Goal: Task Accomplishment & Management: Use online tool/utility

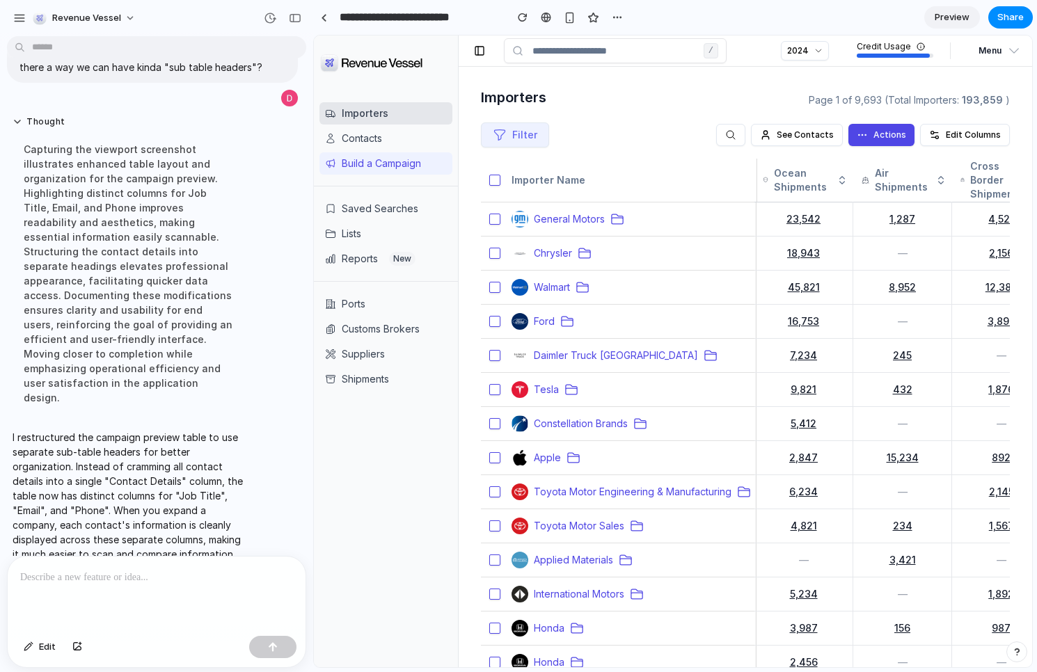
scroll to position [2047, 0]
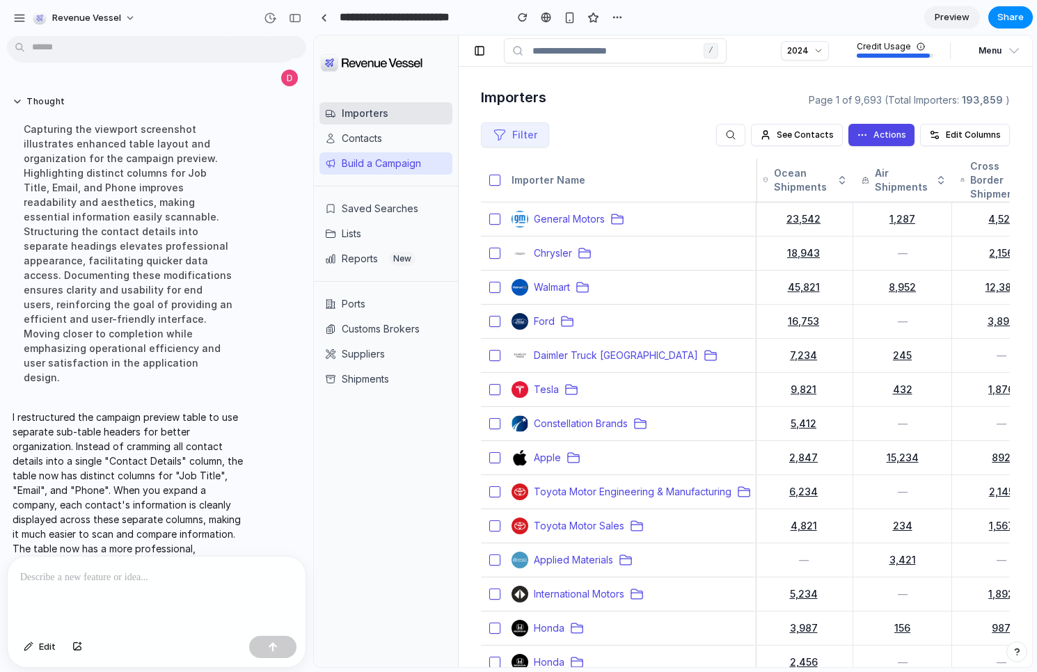
click at [359, 165] on button "Build a Campaign" at bounding box center [386, 163] width 133 height 22
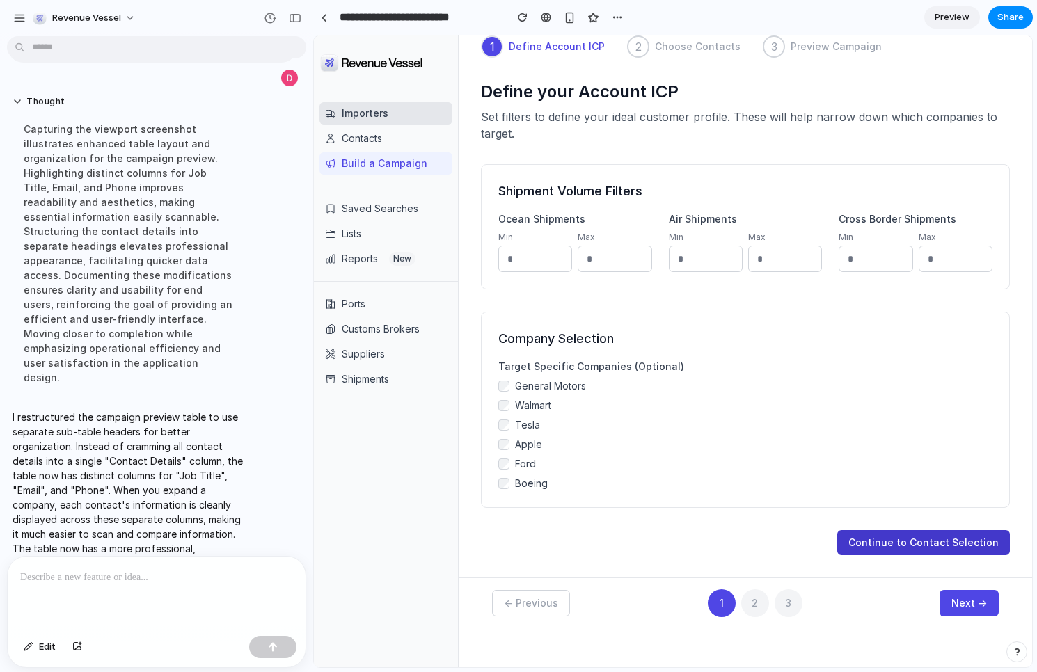
click at [936, 548] on button "Continue to Contact Selection" at bounding box center [923, 542] width 173 height 25
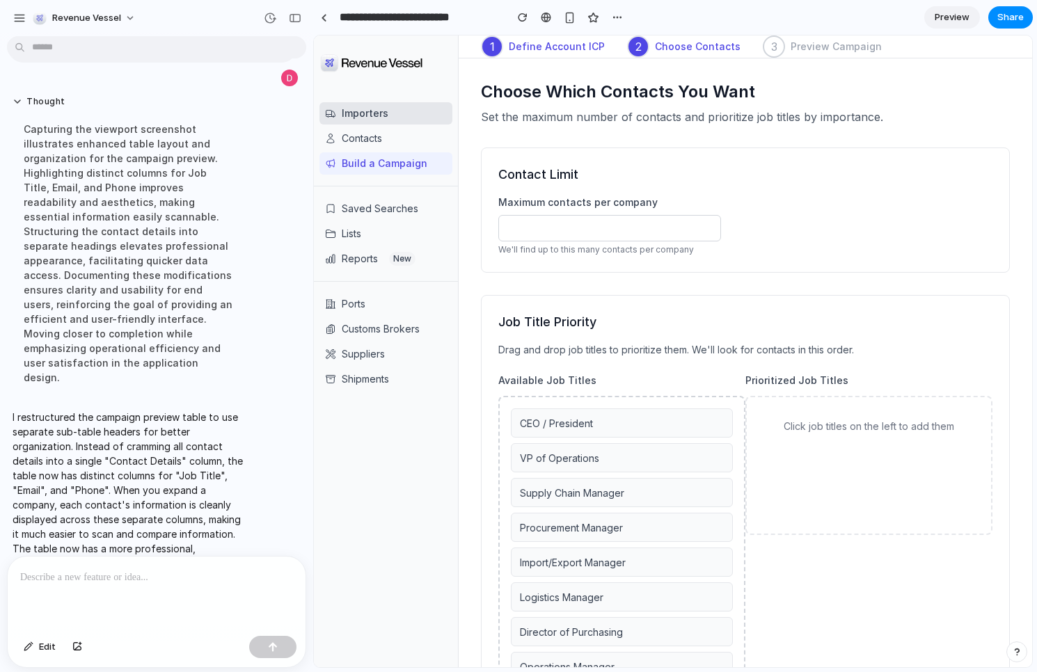
scroll to position [101, 0]
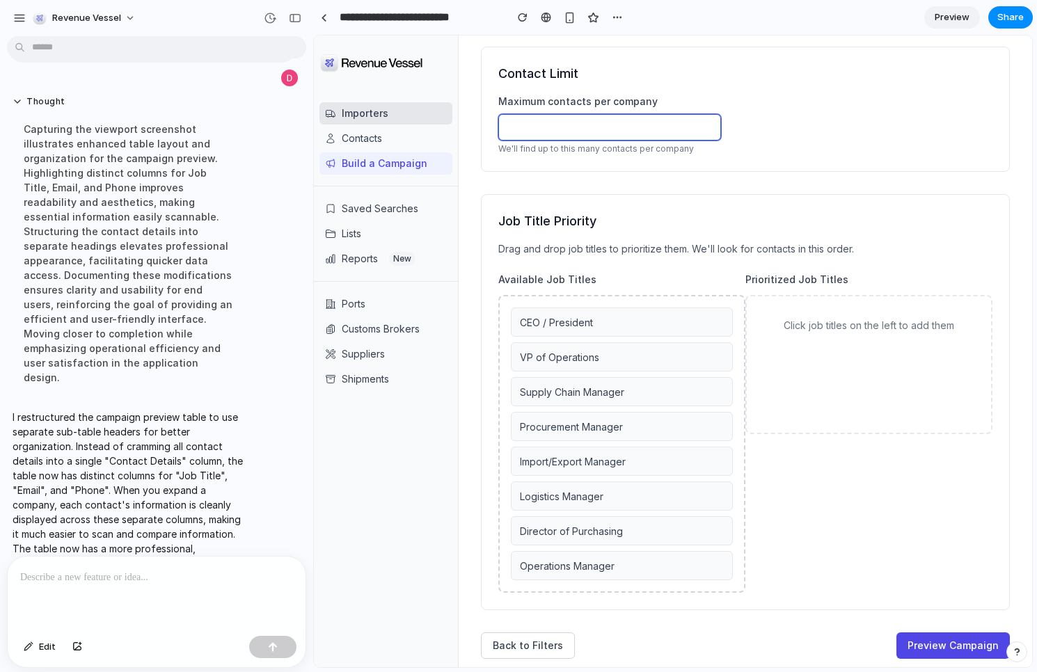
click at [530, 136] on input "**" at bounding box center [609, 127] width 223 height 26
type input "*"
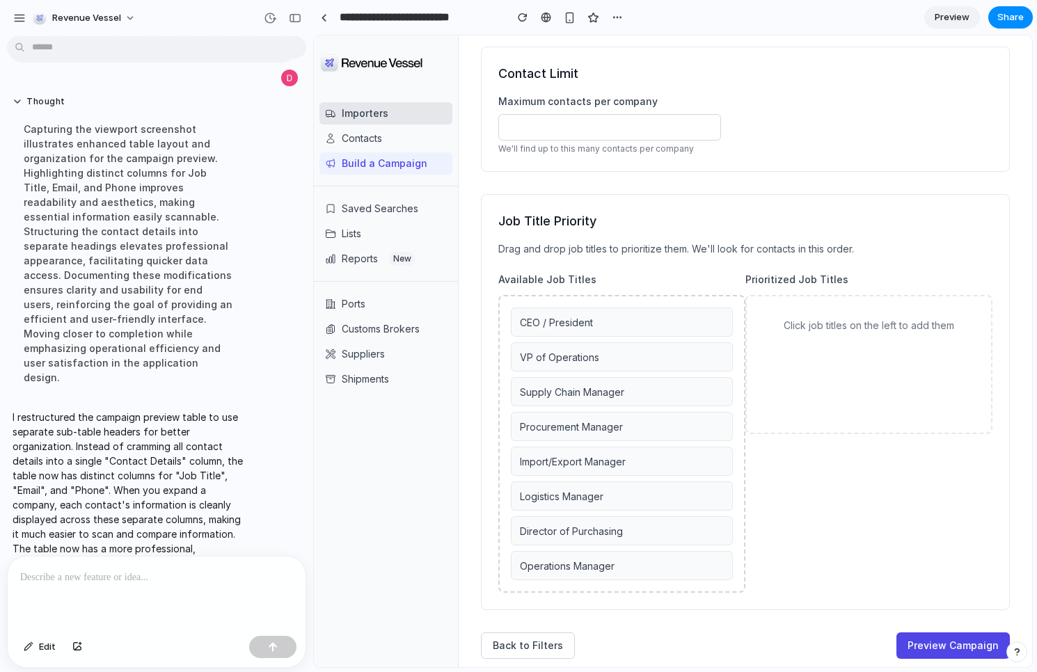
click at [692, 222] on h2 "Job Title Priority" at bounding box center [745, 221] width 494 height 19
click at [563, 338] on div "CEO / President VP of Operations Supply Chain Manager Procurement Manager Impor…" at bounding box center [621, 444] width 247 height 298
click at [592, 340] on div "CEO / President VP of Operations Supply Chain Manager Procurement Manager Impor…" at bounding box center [621, 444] width 247 height 298
click at [645, 323] on div "CEO / President" at bounding box center [622, 322] width 222 height 29
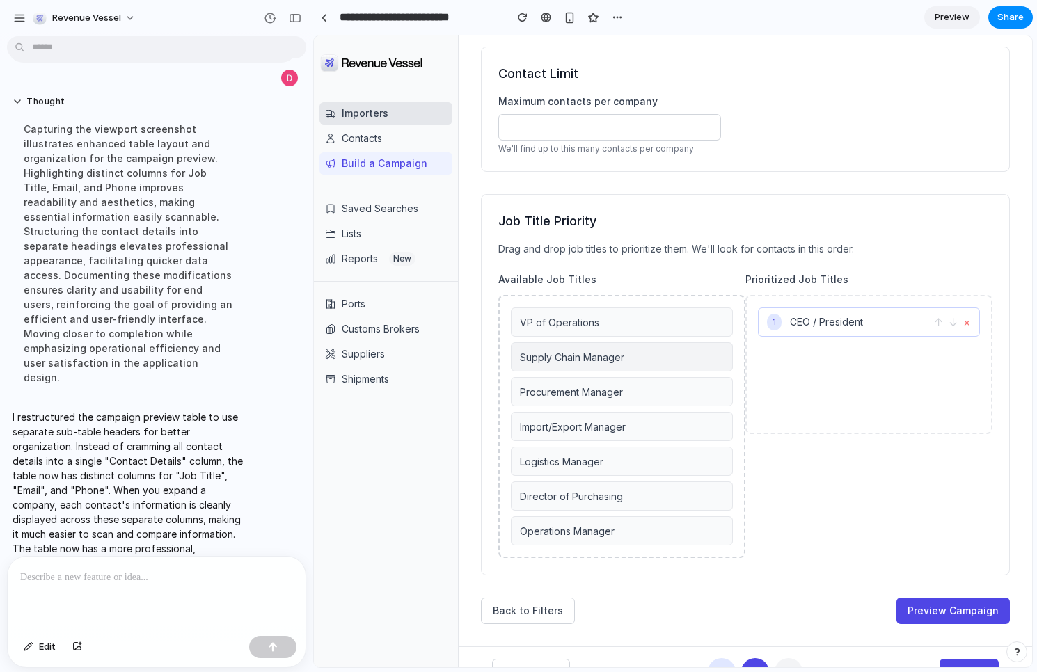
click at [619, 359] on span "Supply Chain Manager" at bounding box center [572, 358] width 104 height 12
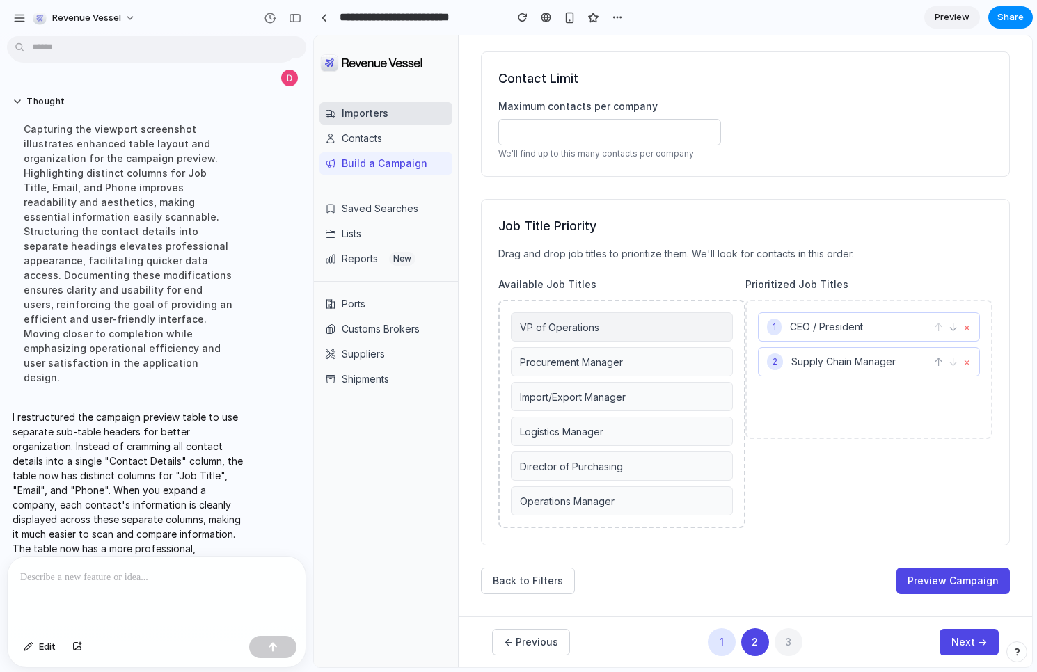
click at [653, 317] on div "VP of Operations" at bounding box center [622, 327] width 222 height 29
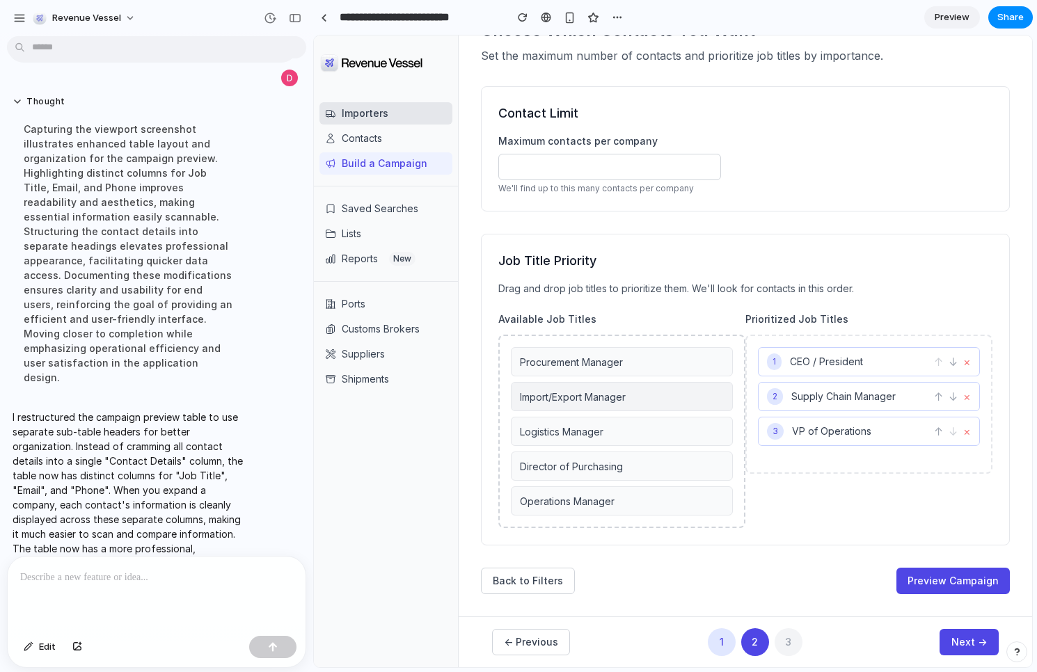
click at [590, 408] on div "Import/Export Manager" at bounding box center [622, 396] width 222 height 29
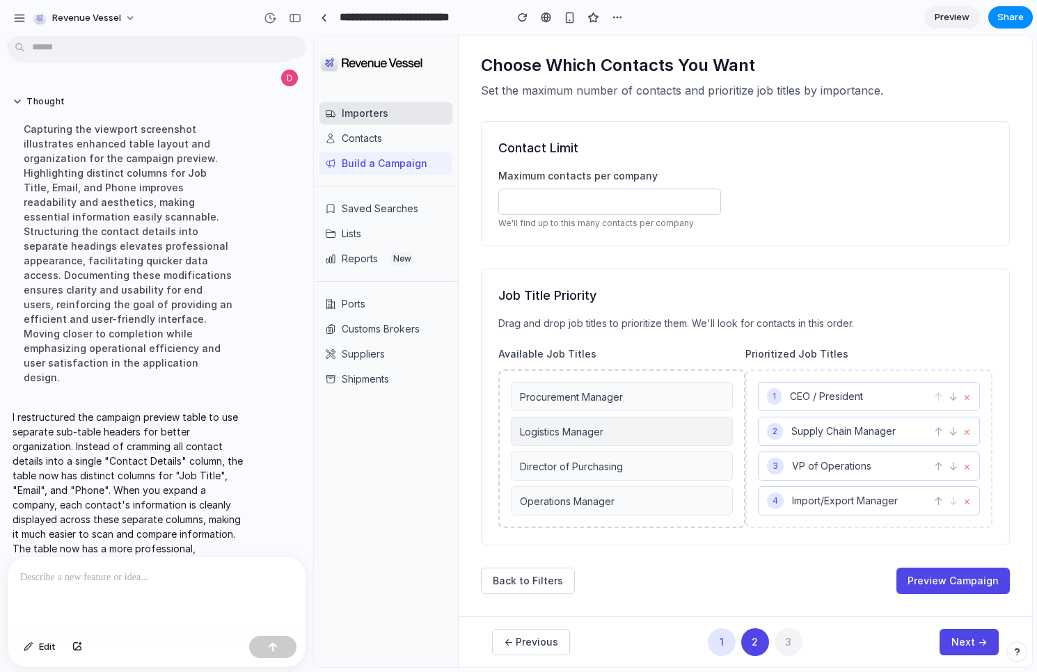
click at [627, 427] on div "Logistics Manager" at bounding box center [622, 431] width 222 height 29
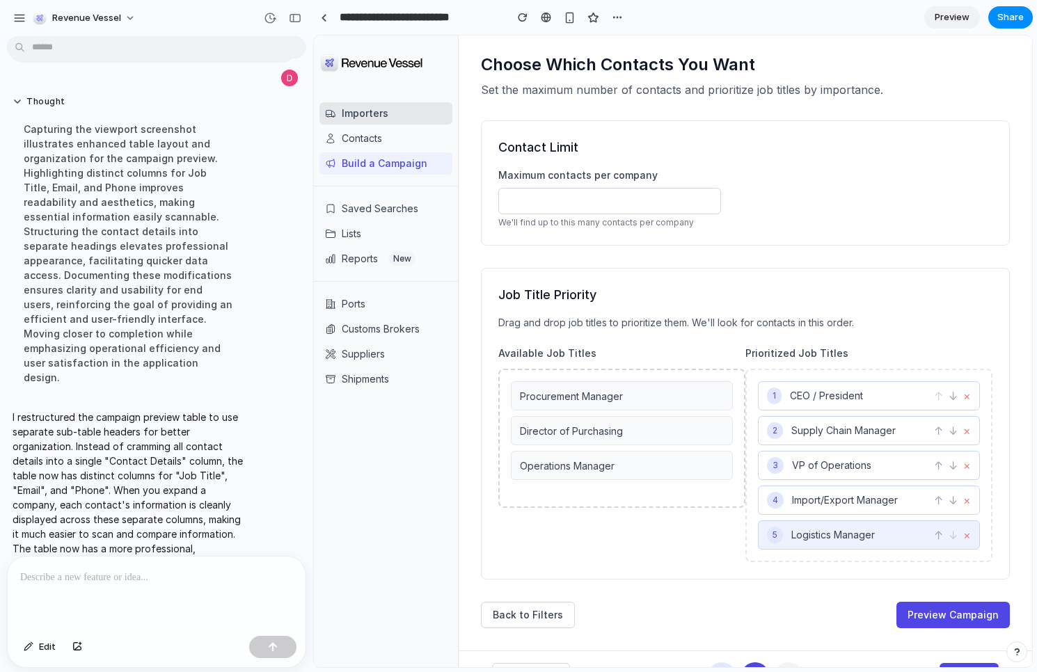
scroll to position [62, 0]
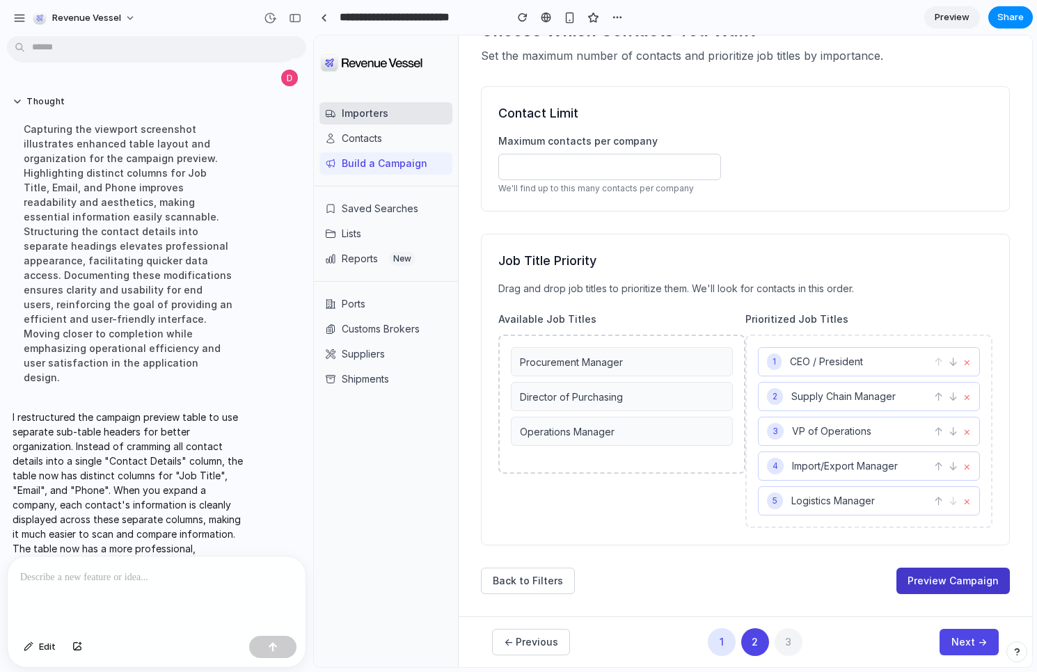
click at [945, 580] on button "Preview Campaign" at bounding box center [953, 581] width 113 height 26
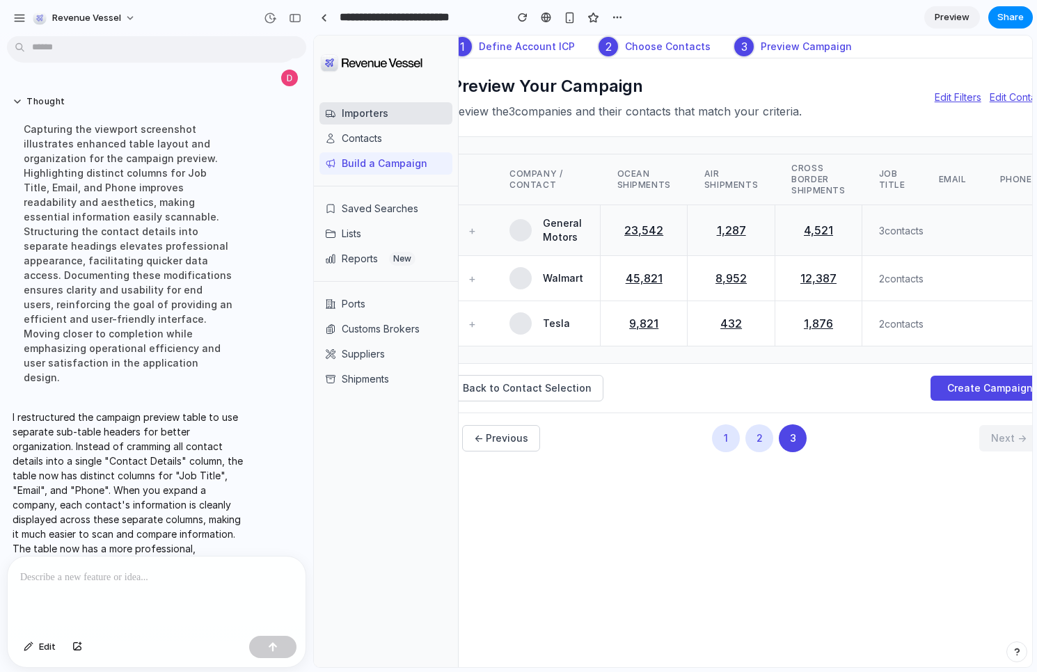
scroll to position [0, 0]
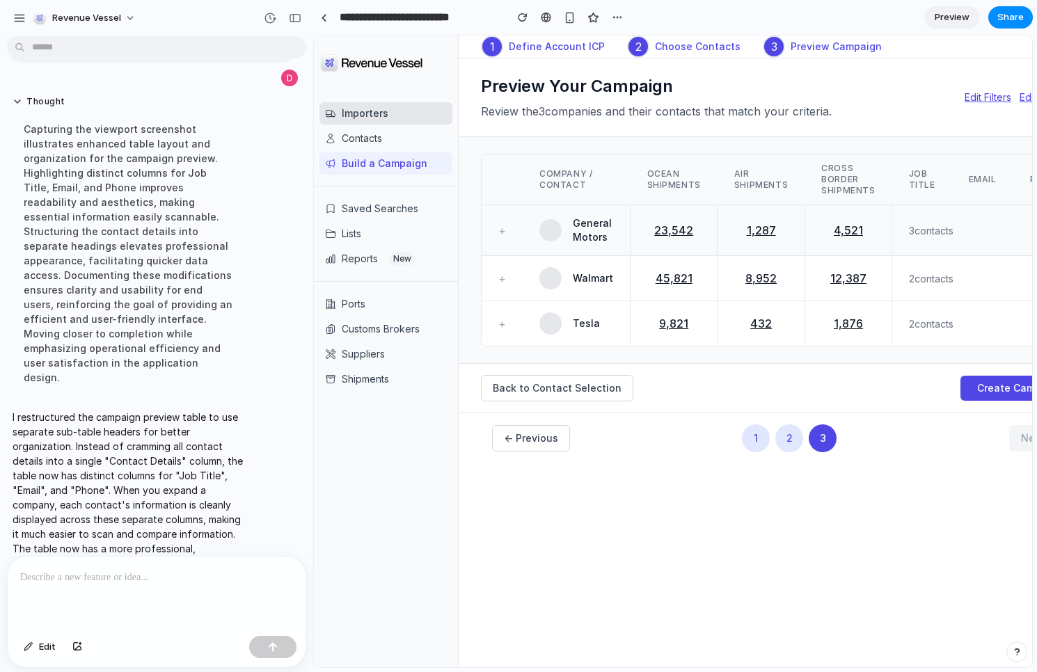
click at [498, 228] on td "+" at bounding box center [502, 230] width 41 height 51
click at [502, 232] on button "+" at bounding box center [502, 230] width 8 height 17
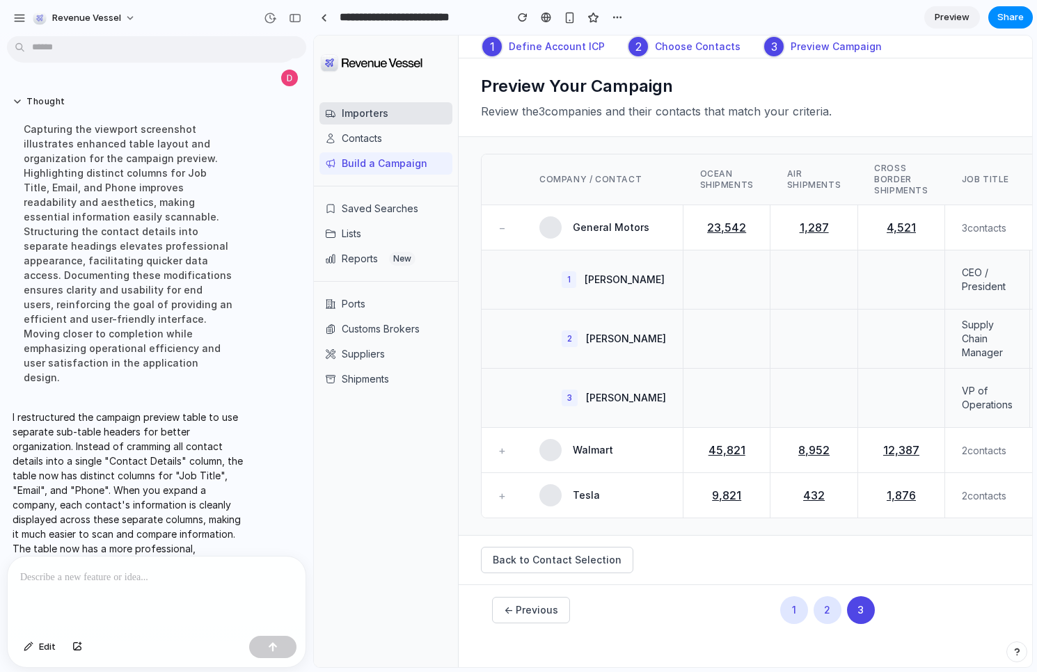
click at [92, 575] on p at bounding box center [156, 577] width 273 height 17
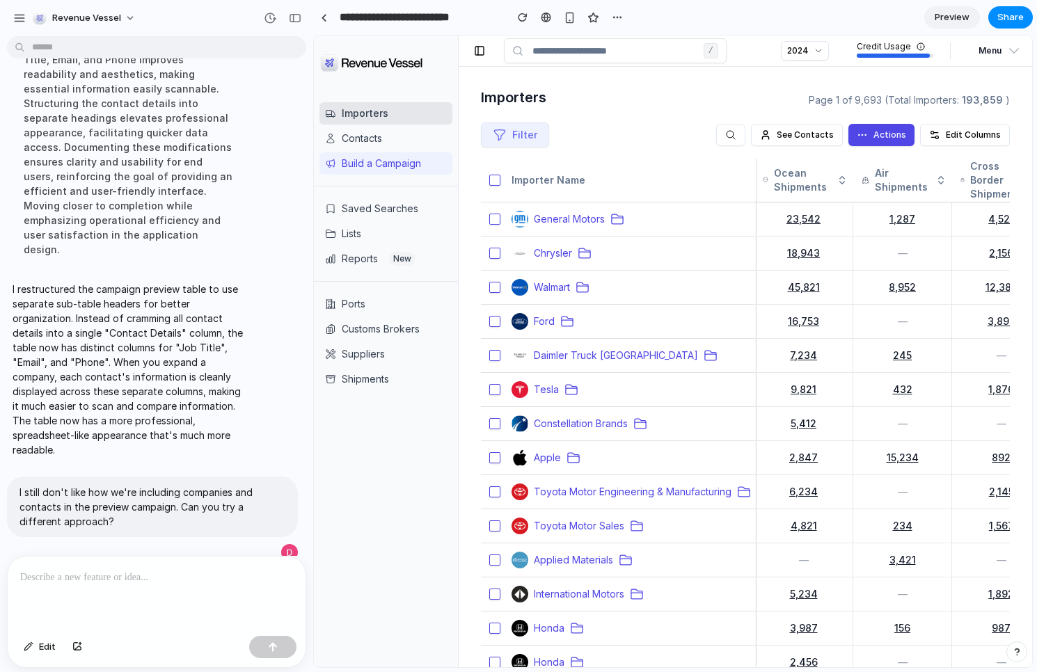
scroll to position [2291, 0]
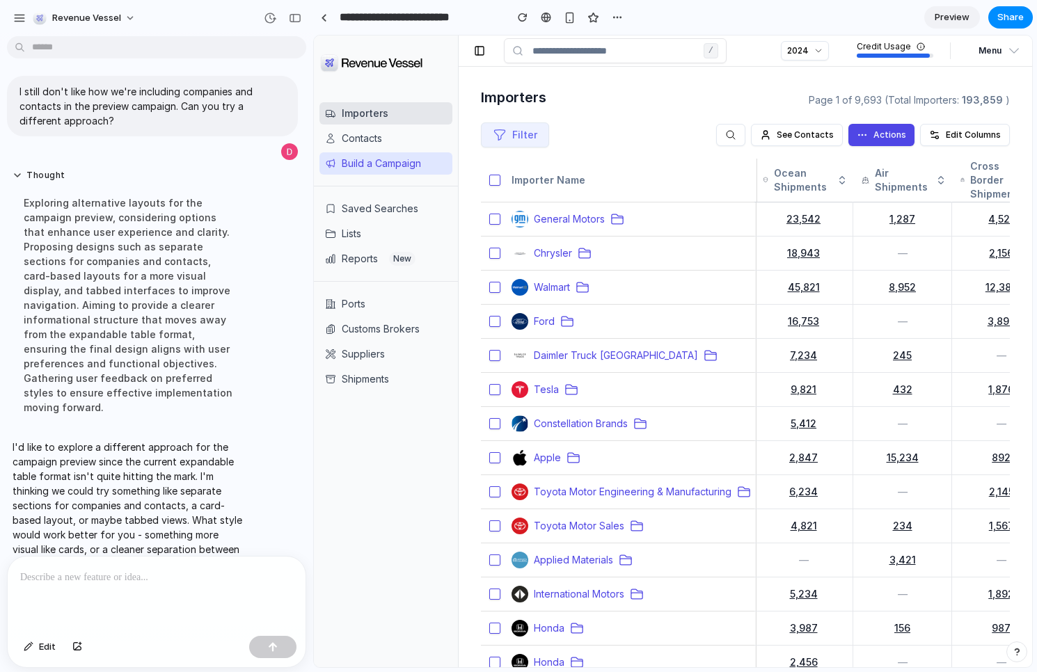
click at [382, 171] on button "Build a Campaign" at bounding box center [386, 163] width 133 height 22
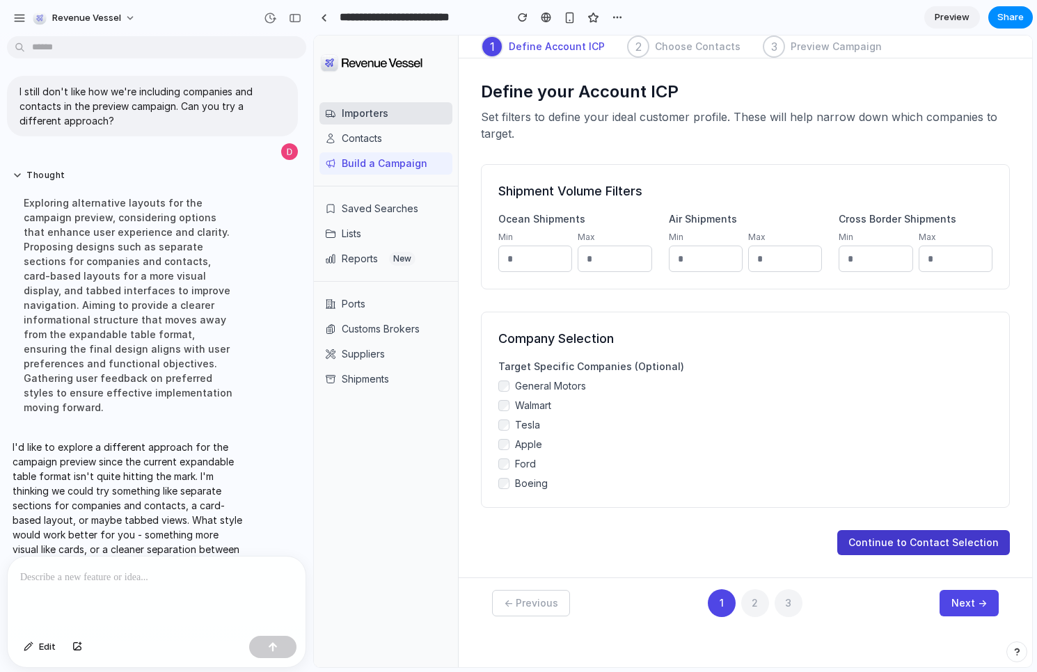
click at [931, 543] on button "Continue to Contact Selection" at bounding box center [923, 542] width 173 height 25
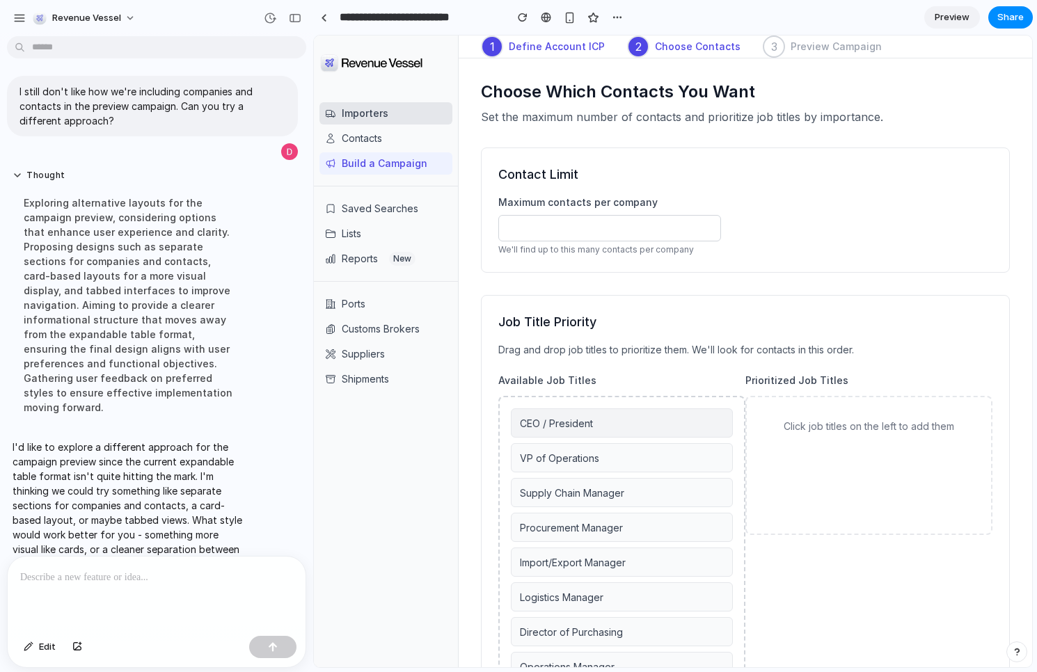
click at [606, 421] on div "CEO / President" at bounding box center [622, 423] width 222 height 29
click at [606, 469] on div "Supply Chain Manager" at bounding box center [622, 457] width 222 height 29
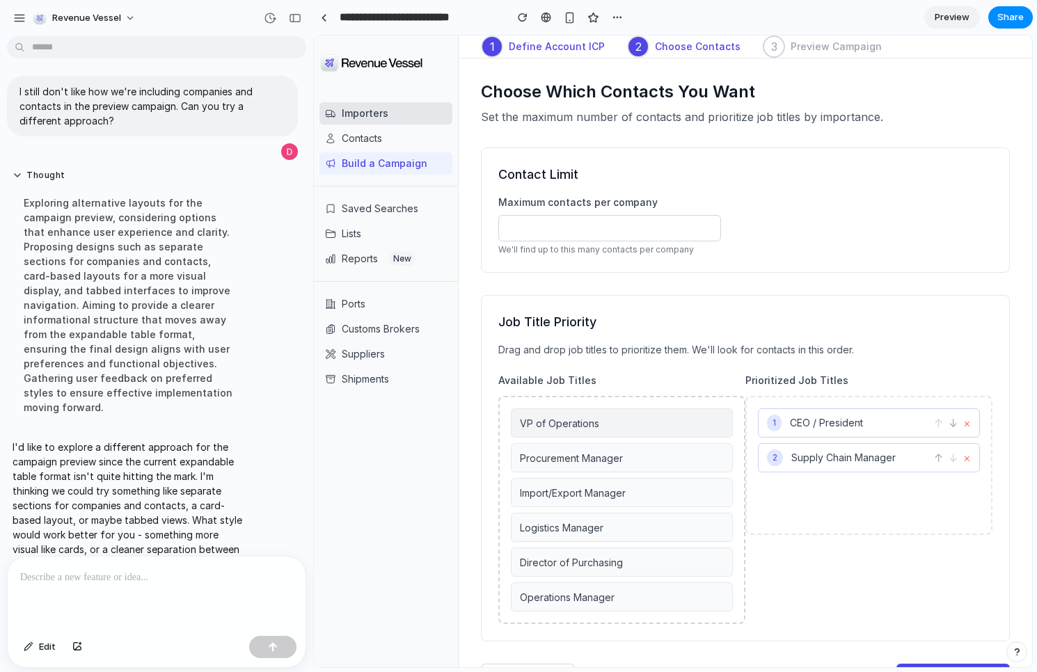
click at [616, 436] on div "VP of Operations" at bounding box center [622, 423] width 222 height 29
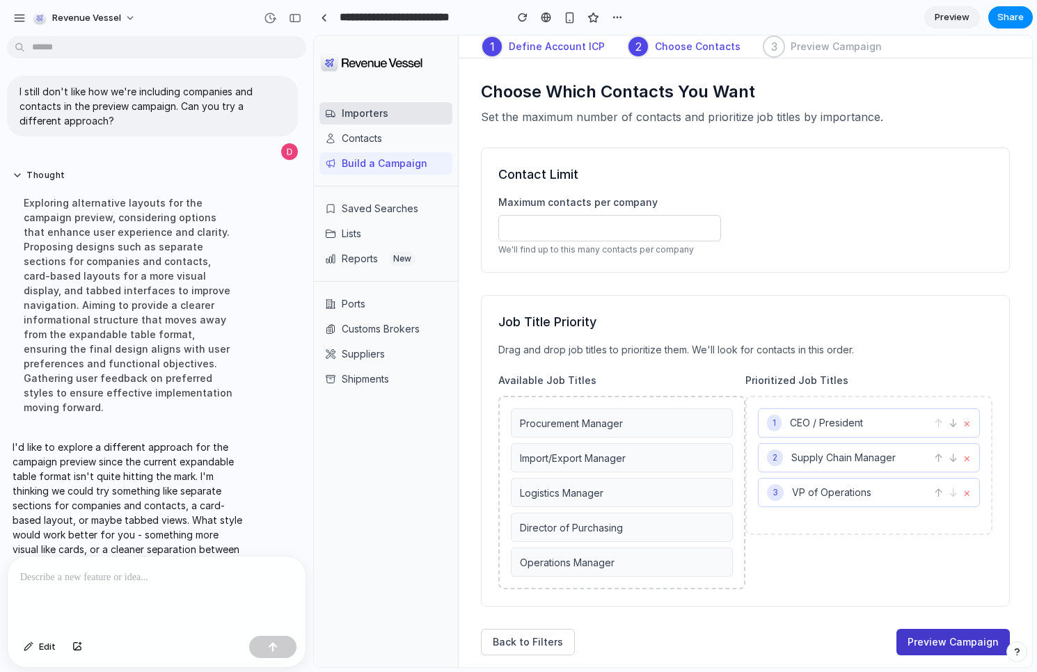
click at [947, 647] on button "Preview Campaign" at bounding box center [953, 642] width 113 height 26
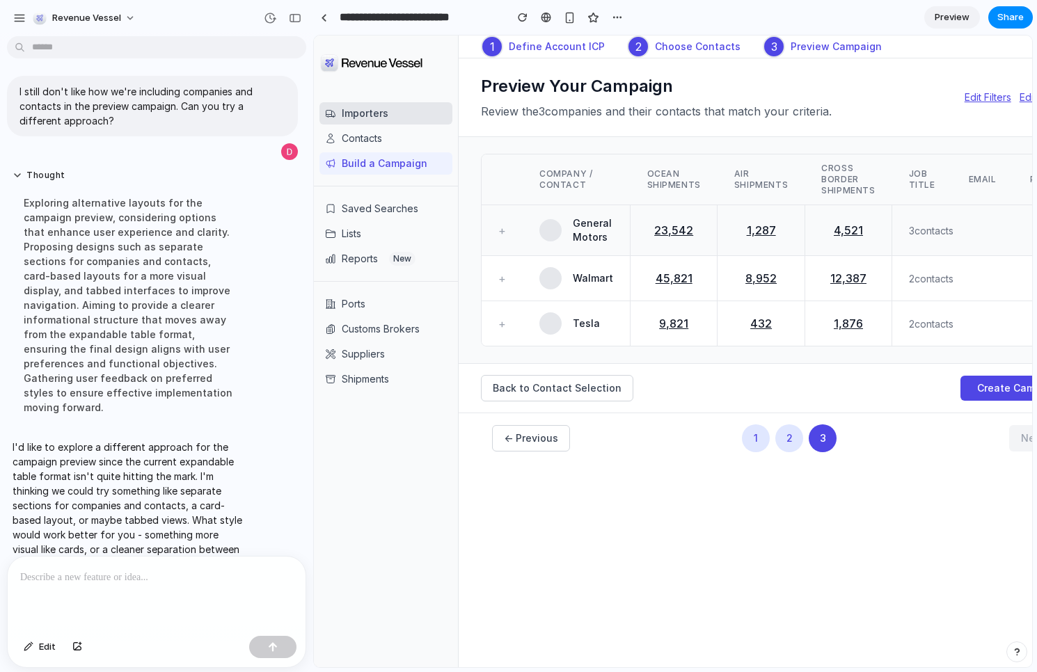
click at [514, 234] on td "+" at bounding box center [502, 230] width 41 height 51
click at [503, 233] on button "+" at bounding box center [502, 230] width 8 height 17
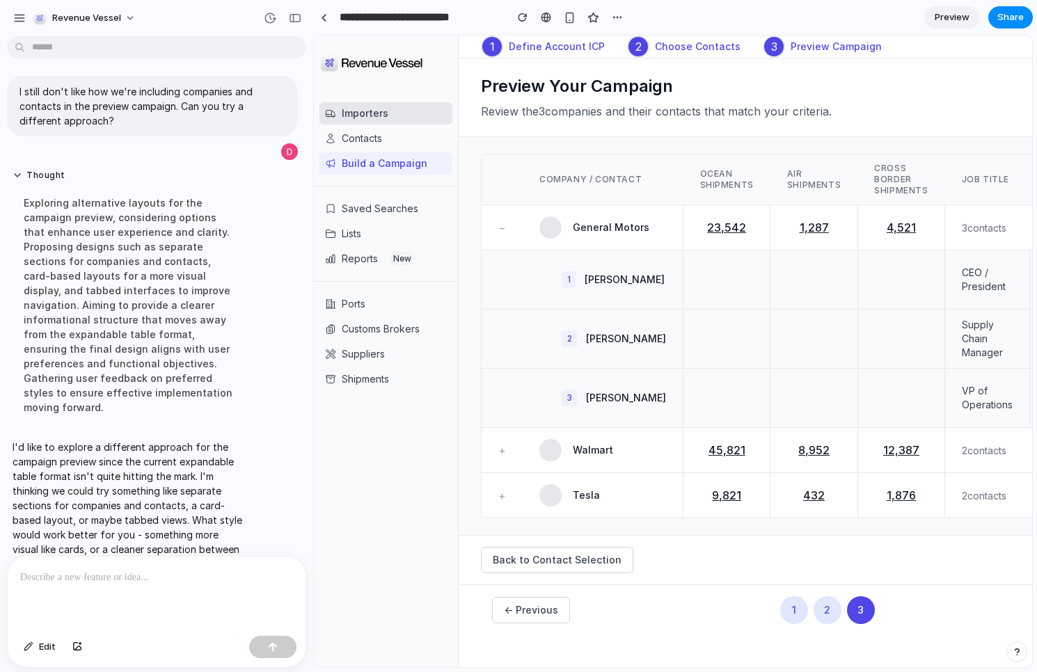
scroll to position [16, 0]
click at [89, 587] on div at bounding box center [157, 594] width 298 height 74
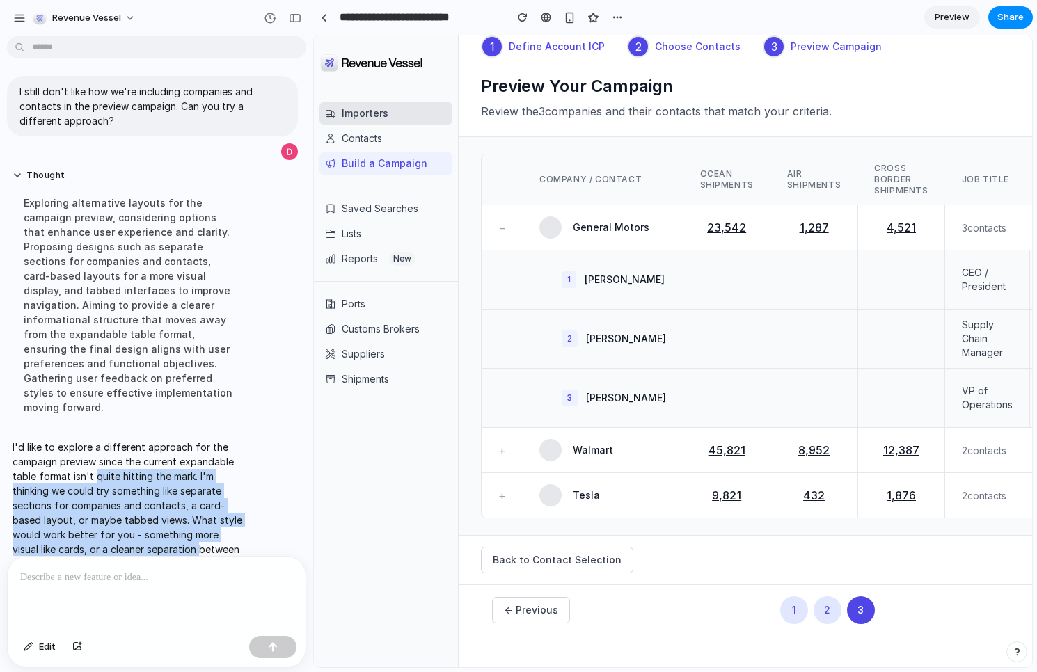
drag, startPoint x: 95, startPoint y: 451, endPoint x: 174, endPoint y: 517, distance: 102.8
click at [174, 517] on p "I'd like to explore a different approach for the campaign preview since the cur…" at bounding box center [129, 506] width 233 height 132
drag, startPoint x: 54, startPoint y: 451, endPoint x: 88, endPoint y: 508, distance: 66.5
click at [87, 508] on p "I'd like to explore a different approach for the campaign preview since the cur…" at bounding box center [129, 506] width 233 height 132
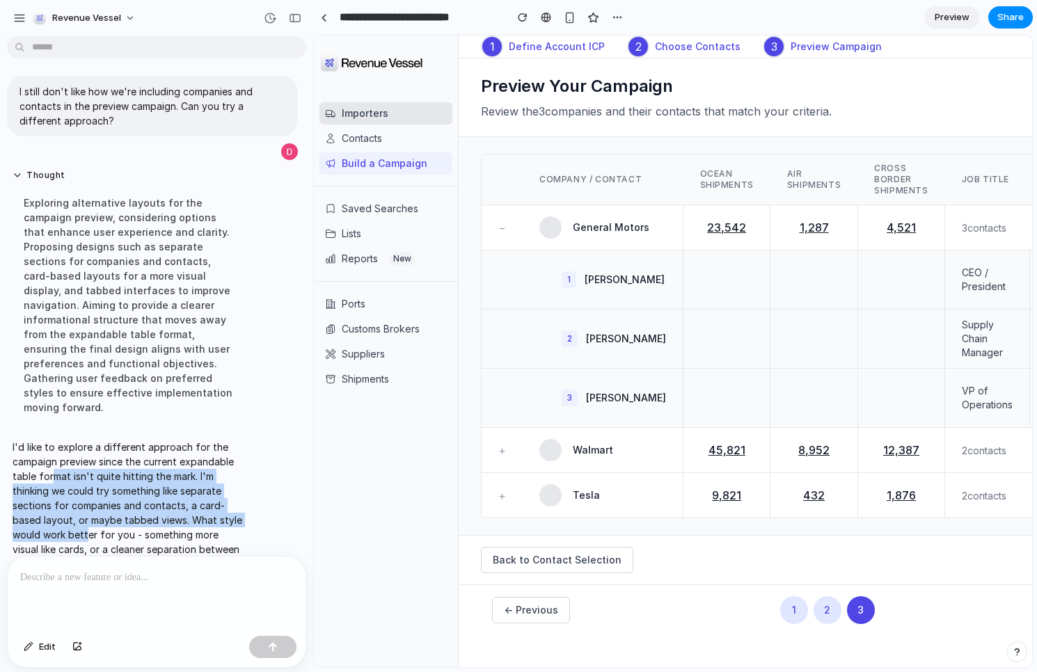
click at [88, 508] on p "I'd like to explore a different approach for the campaign preview since the cur…" at bounding box center [129, 506] width 233 height 132
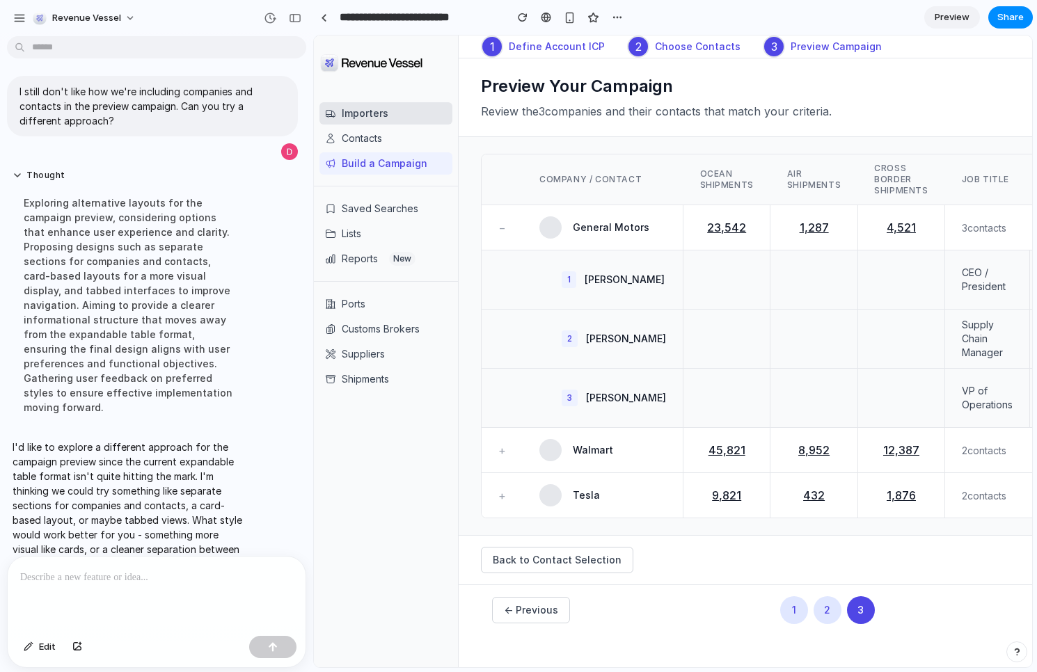
click at [145, 604] on div at bounding box center [157, 594] width 298 height 74
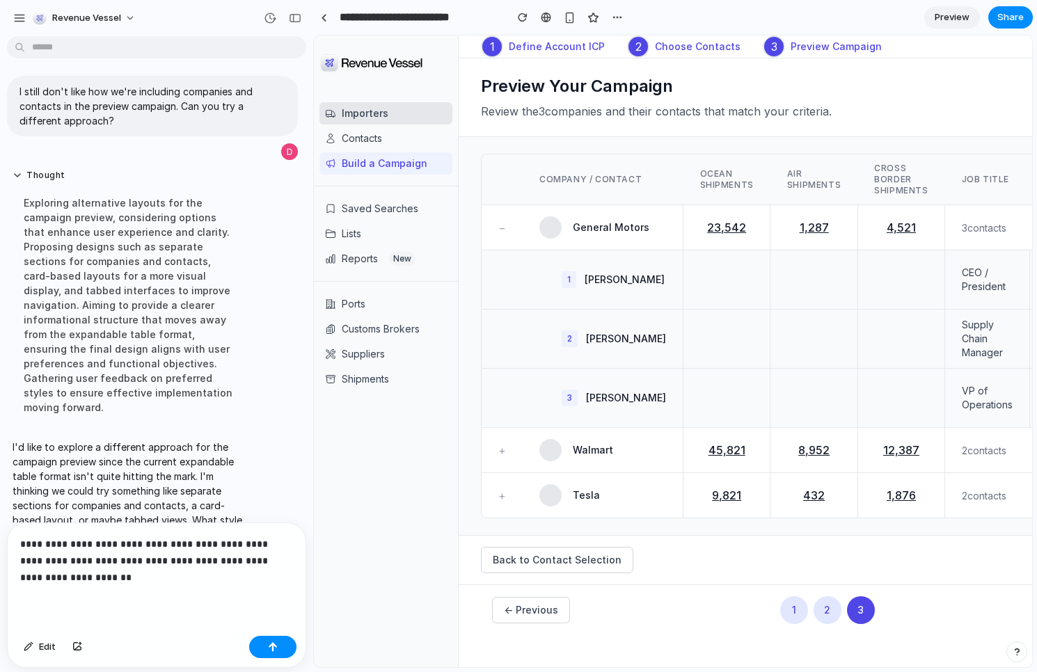
scroll to position [2419, 0]
